Goal: Task Accomplishment & Management: Use online tool/utility

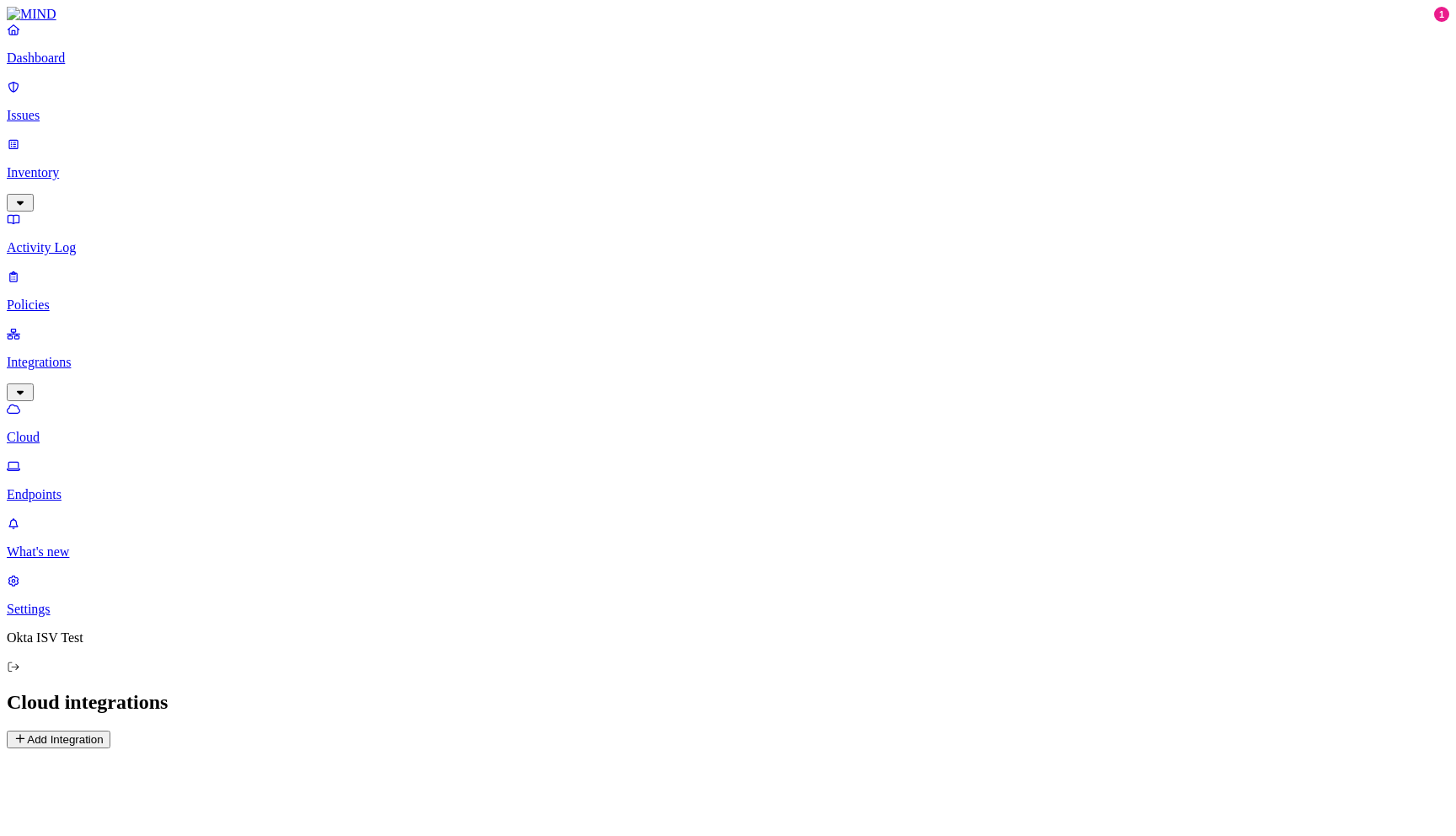
click at [110, 731] on button "Add Integration" at bounding box center [58, 740] width 104 height 18
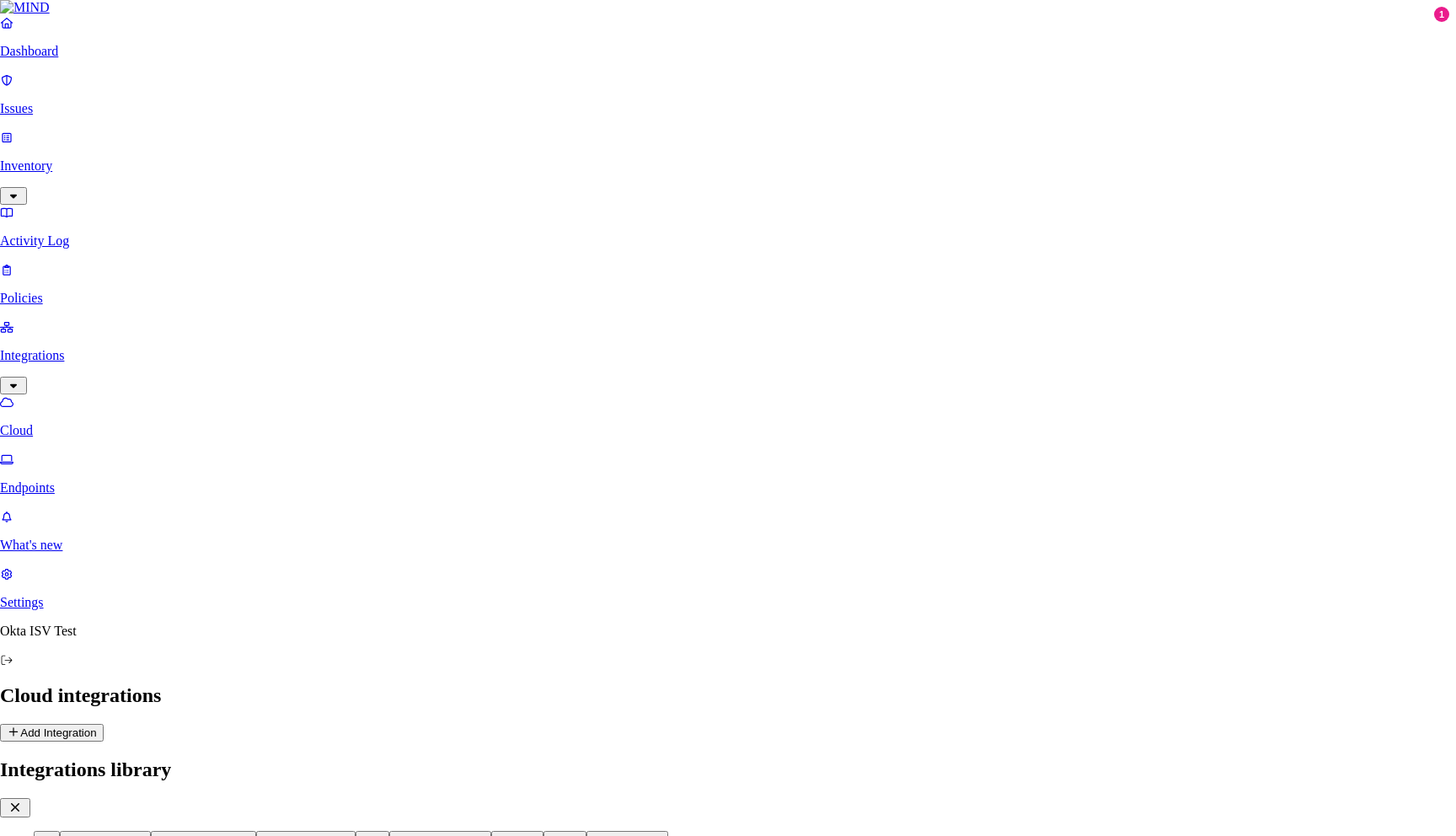
click at [152, 831] on button "Communication" at bounding box center [105, 840] width 92 height 18
click at [257, 831] on button "Cloud applications" at bounding box center [203, 840] width 105 height 18
click at [356, 831] on button "Identity providers" at bounding box center [306, 840] width 99 height 18
click at [389, 831] on button "Hris" at bounding box center [372, 840] width 34 height 18
click at [491, 831] on button "Ticketing systems" at bounding box center [440, 840] width 102 height 18
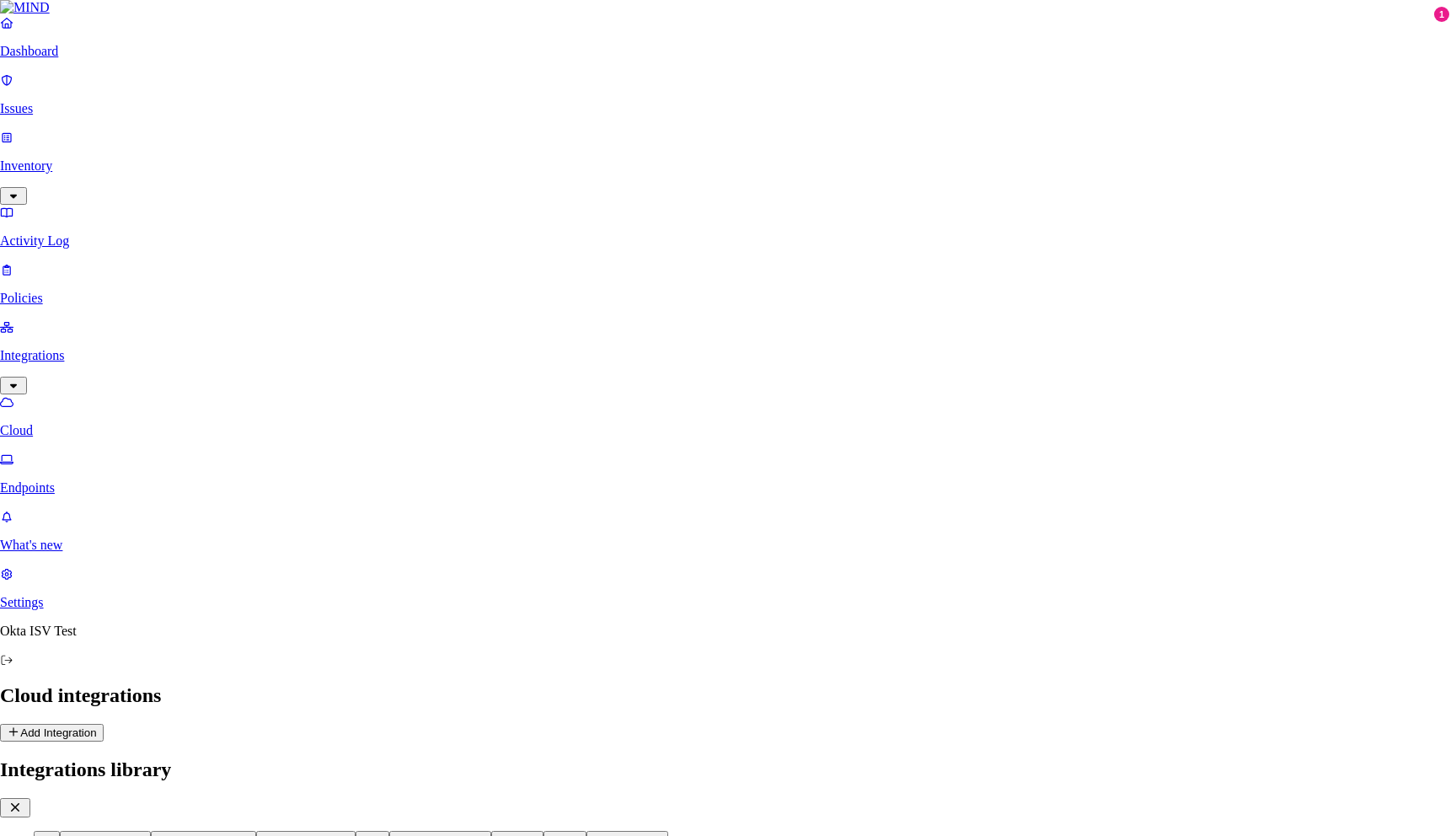
click at [544, 831] on button "Custom" at bounding box center [517, 840] width 52 height 18
click at [587, 831] on button "Genai" at bounding box center [566, 840] width 44 height 18
click at [669, 831] on button "Data systems" at bounding box center [627, 840] width 82 height 18
click at [257, 831] on button "Cloud applications" at bounding box center [203, 840] width 105 height 18
click at [356, 831] on button "Identity providers" at bounding box center [306, 840] width 99 height 18
